Goal: Information Seeking & Learning: Learn about a topic

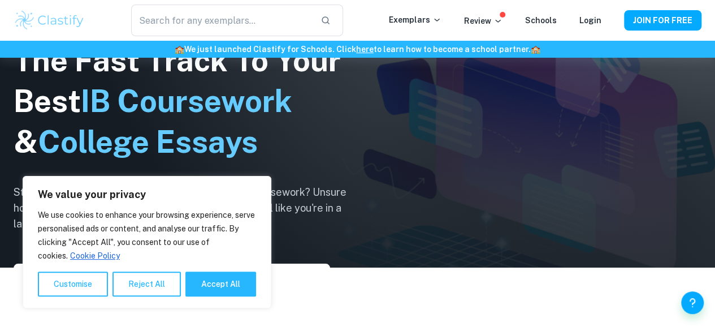
scroll to position [67, 0]
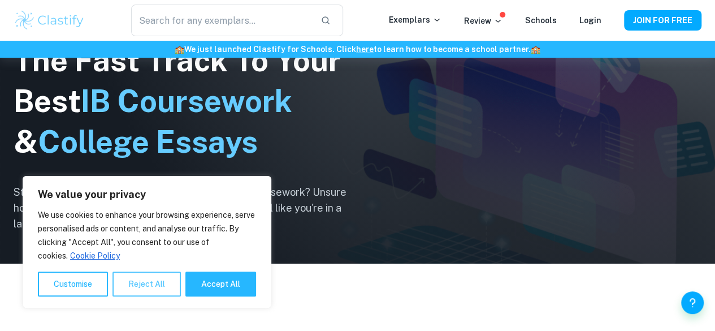
click at [138, 283] on button "Reject All" at bounding box center [146, 283] width 68 height 25
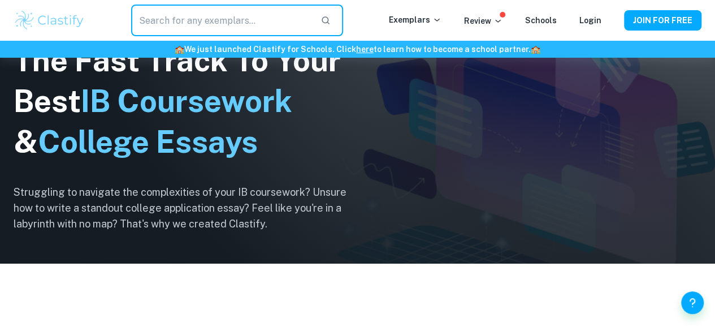
click at [214, 28] on input "text" at bounding box center [221, 21] width 181 height 32
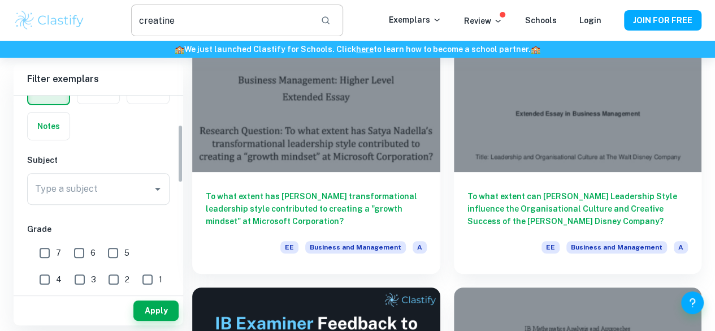
scroll to position [29, 0]
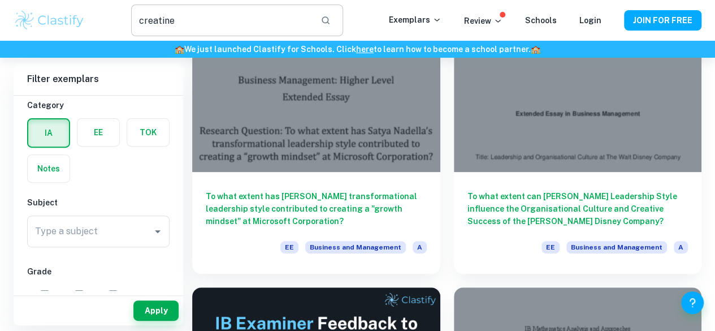
click at [140, 20] on input "creatine" at bounding box center [221, 21] width 181 height 32
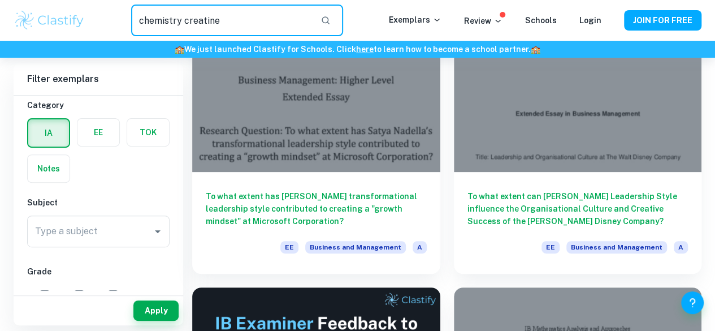
type input "chemistry creatine"
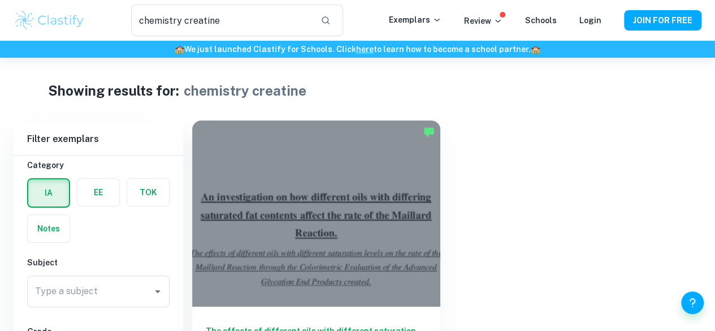
scroll to position [58, 0]
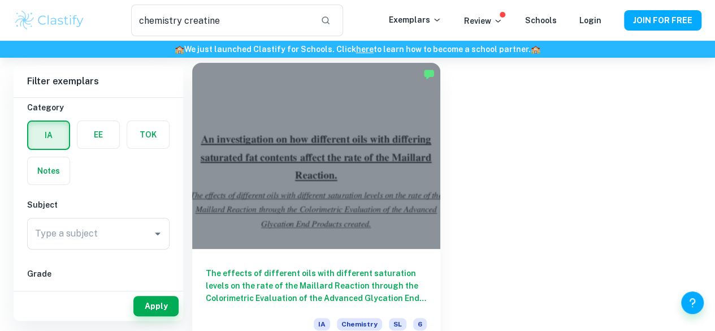
click at [283, 267] on h6 "The effects of different oils with different saturation levels on the rate of t…" at bounding box center [316, 285] width 221 height 37
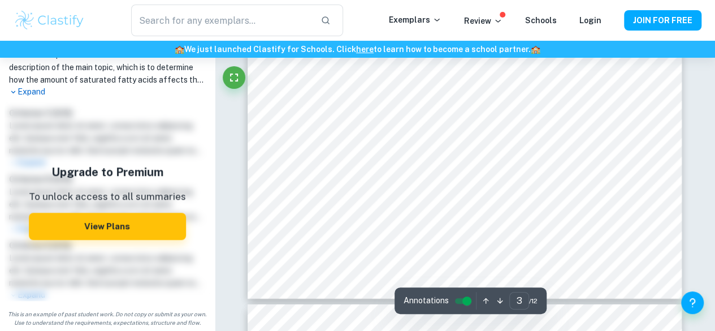
scroll to position [1765, 0]
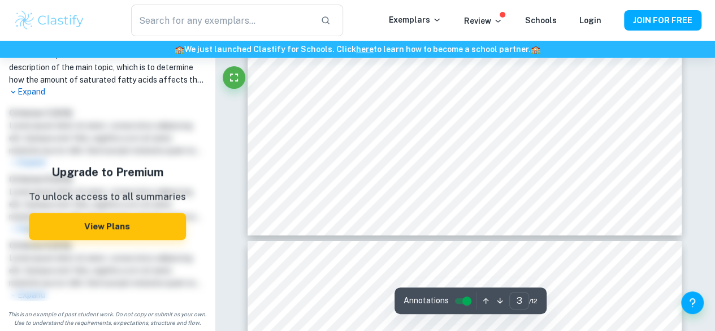
type input "4"
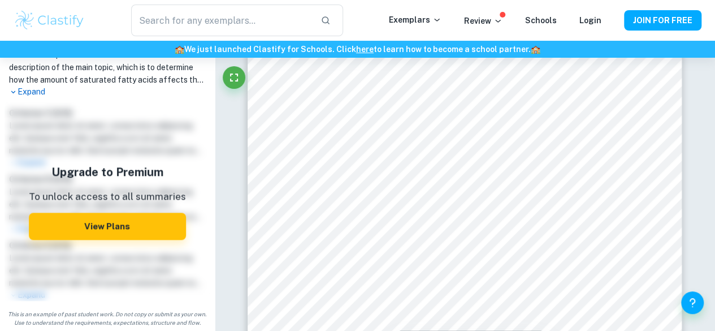
scroll to position [2107, 0]
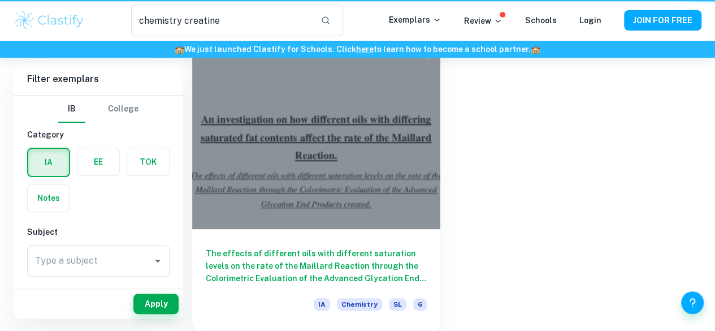
scroll to position [58, 0]
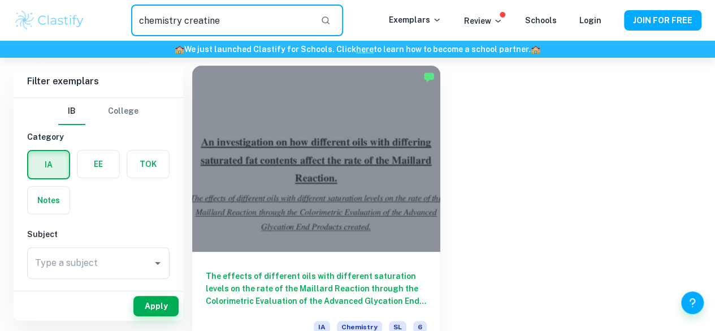
click at [195, 17] on input "chemistry creatine" at bounding box center [221, 21] width 181 height 32
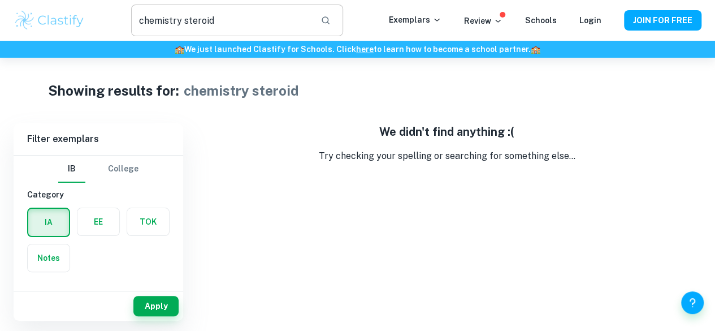
click at [196, 17] on input "chemistry steroid" at bounding box center [221, 21] width 181 height 32
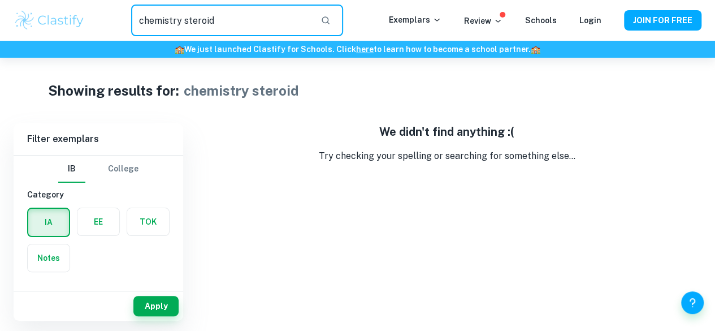
click at [196, 17] on input "chemistry steroid" at bounding box center [221, 21] width 181 height 32
click at [270, 28] on input "chemistry [MEDICAL_DATA]" at bounding box center [221, 21] width 181 height 32
click at [207, 19] on input "chemistry [MEDICAL_DATA]" at bounding box center [221, 21] width 181 height 32
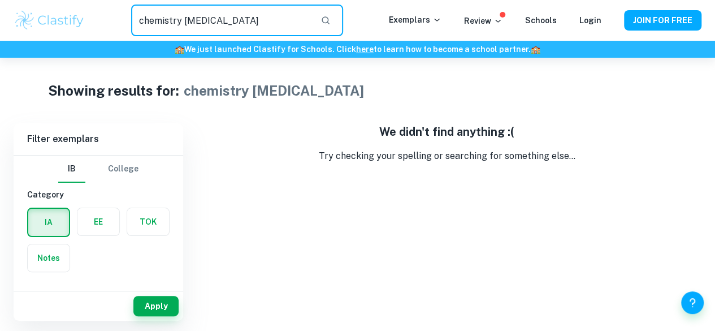
click at [207, 19] on input "chemistry [MEDICAL_DATA]" at bounding box center [221, 21] width 181 height 32
type input "chemistry"
